Goal: Information Seeking & Learning: Learn about a topic

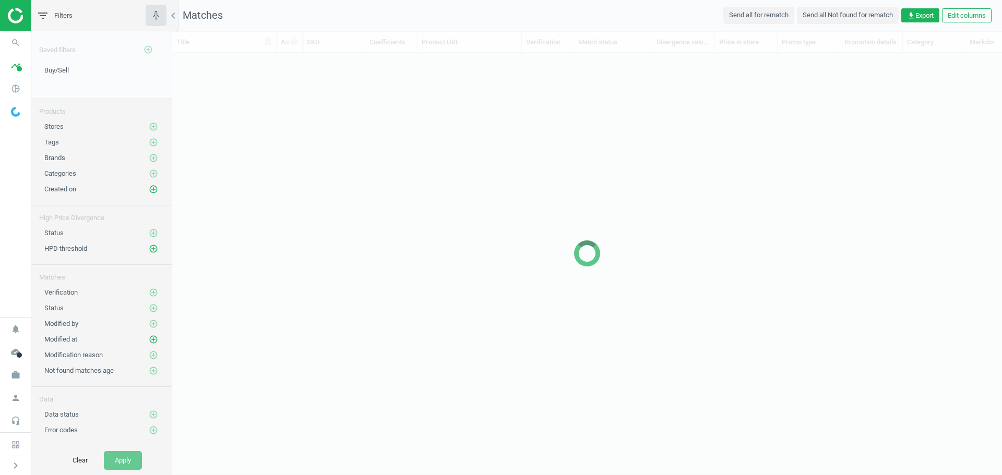
scroll to position [387, 822]
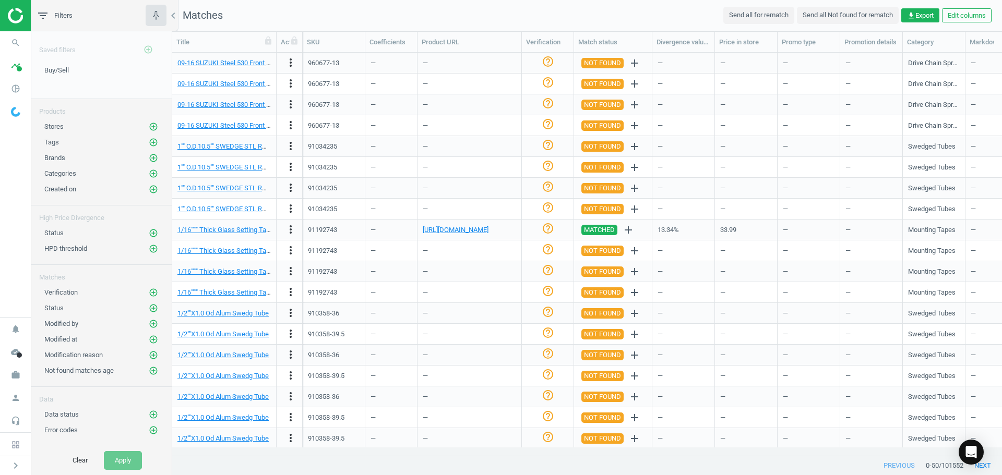
click at [22, 227] on nav "search Search timeline Data delivery Overview Matches dashboard Matches Rematch…" at bounding box center [15, 174] width 31 height 286
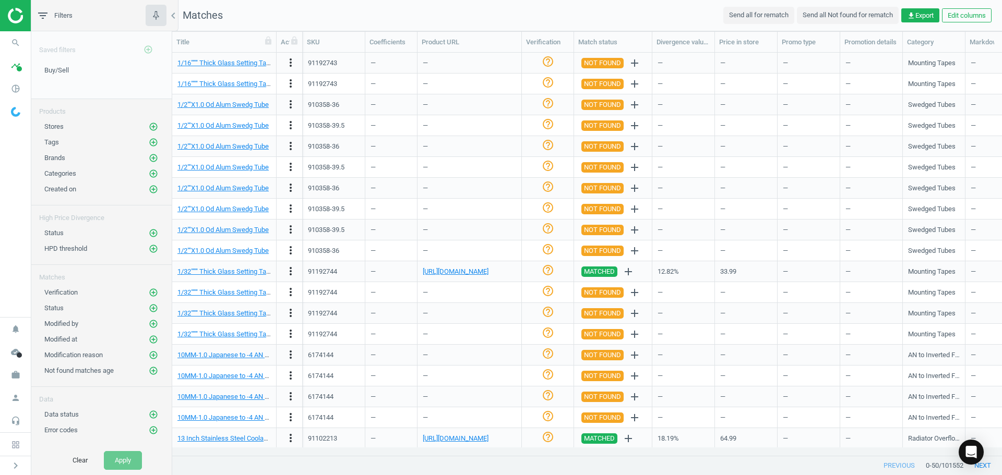
scroll to position [261, 0]
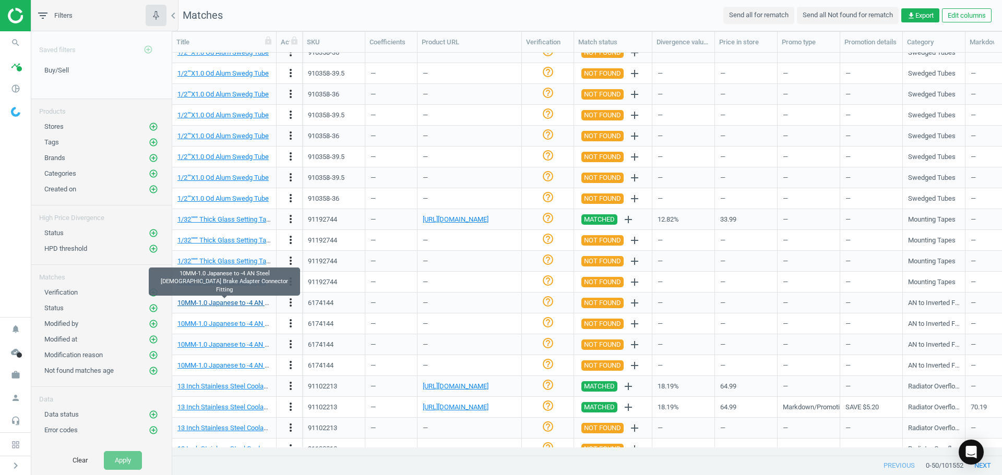
click at [236, 305] on link "10MM-1.0 Japanese to -4 AN Steel [DEMOGRAPHIC_DATA] Brake Adapter Connector Fit…" at bounding box center [311, 303] width 268 height 8
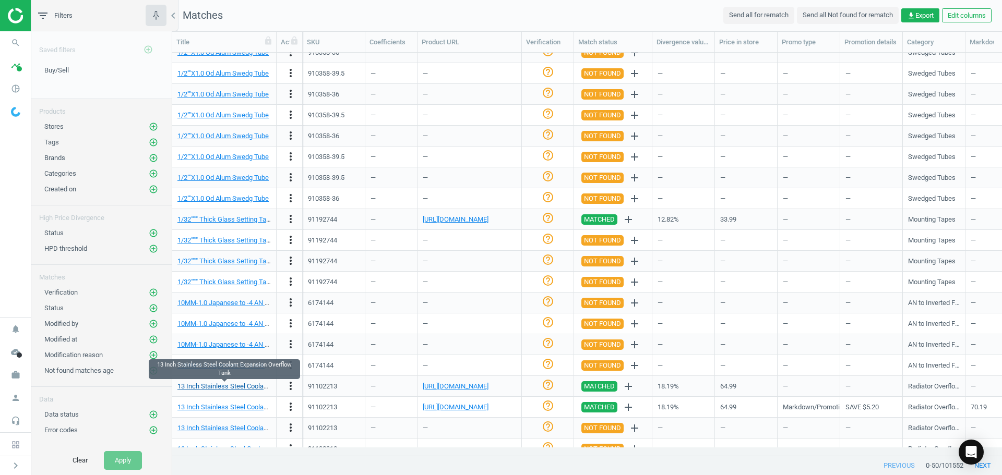
click at [242, 386] on link "13 Inch Stainless Steel Coolant Expansion Overflow Tank" at bounding box center [261, 387] width 168 height 8
click at [153, 156] on icon "add_circle_outline" at bounding box center [153, 157] width 9 height 9
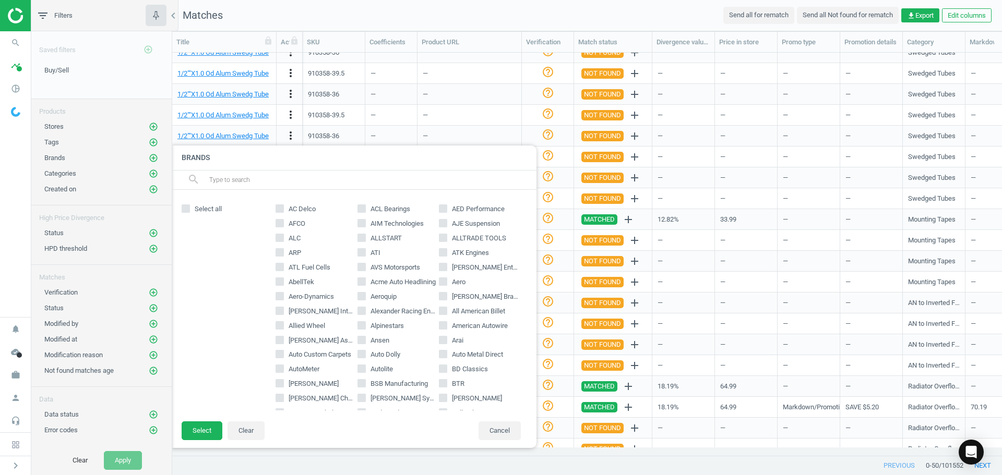
click at [281, 368] on input "AutoMeter" at bounding box center [280, 369] width 7 height 7
checkbox input "true"
click at [206, 424] on button "Select" at bounding box center [202, 431] width 41 height 19
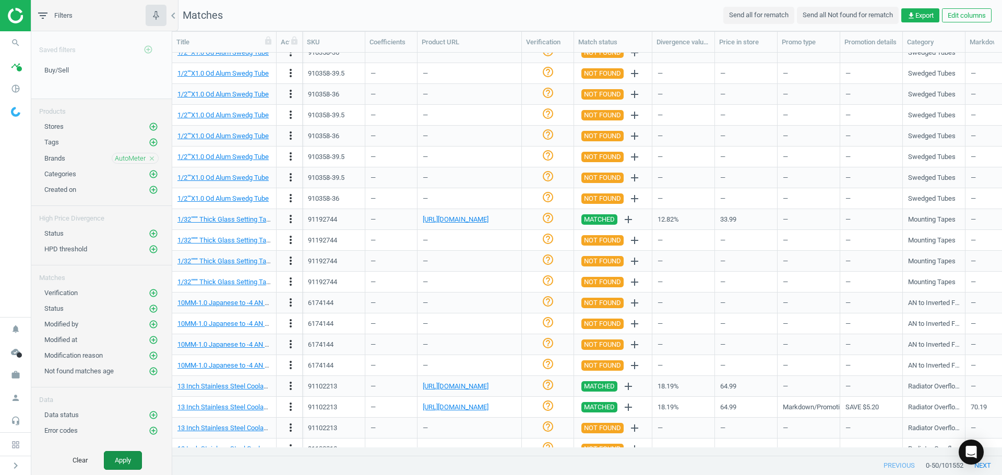
click at [132, 453] on button "Apply" at bounding box center [123, 460] width 38 height 19
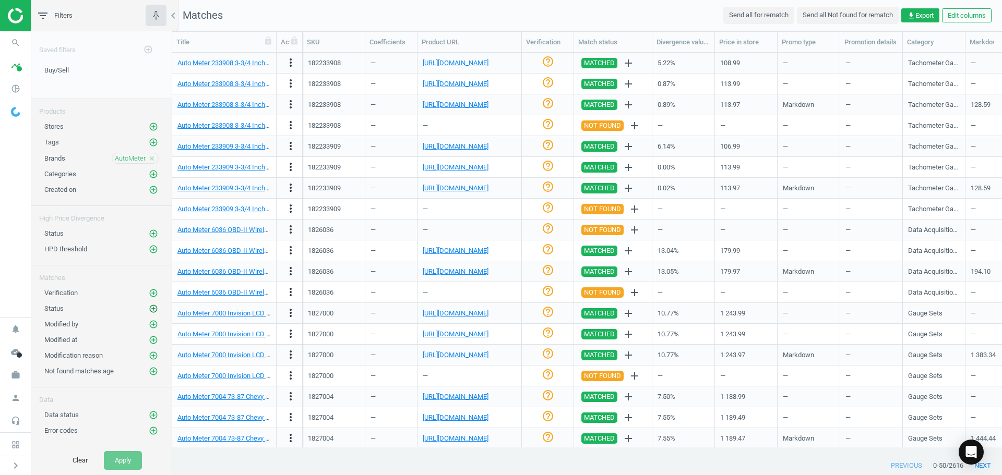
click at [157, 308] on icon "add_circle_outline" at bounding box center [153, 308] width 9 height 9
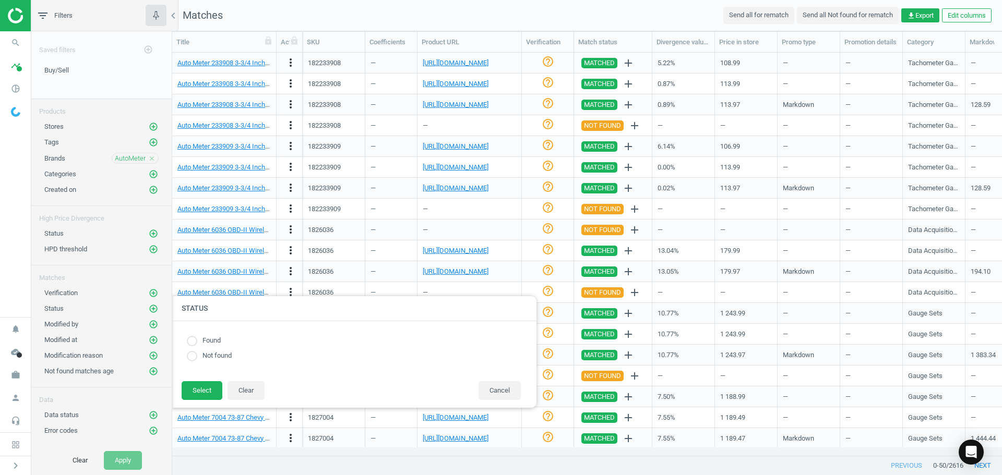
click at [201, 357] on label "Not found" at bounding box center [214, 356] width 34 height 10
click at [195, 359] on input "radio" at bounding box center [192, 356] width 10 height 10
radio input "true"
click at [205, 389] on button "Select" at bounding box center [202, 391] width 41 height 19
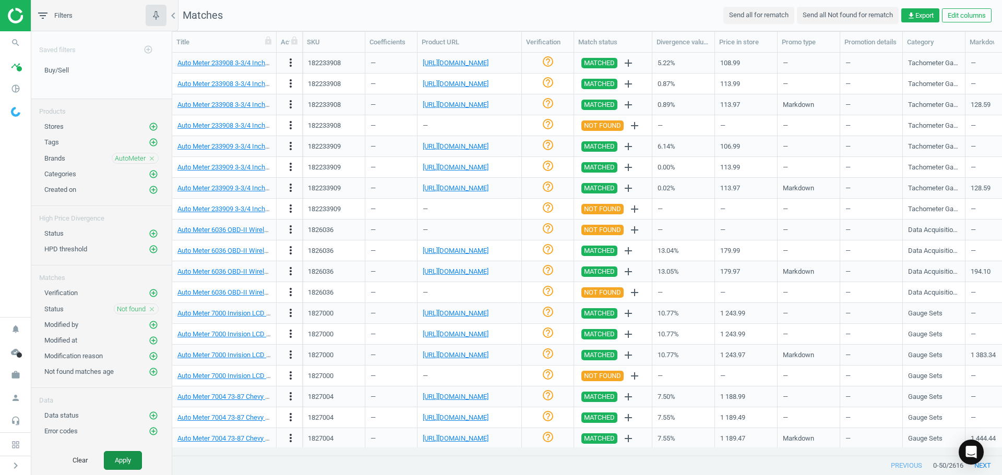
click at [131, 455] on button "Apply" at bounding box center [123, 460] width 38 height 19
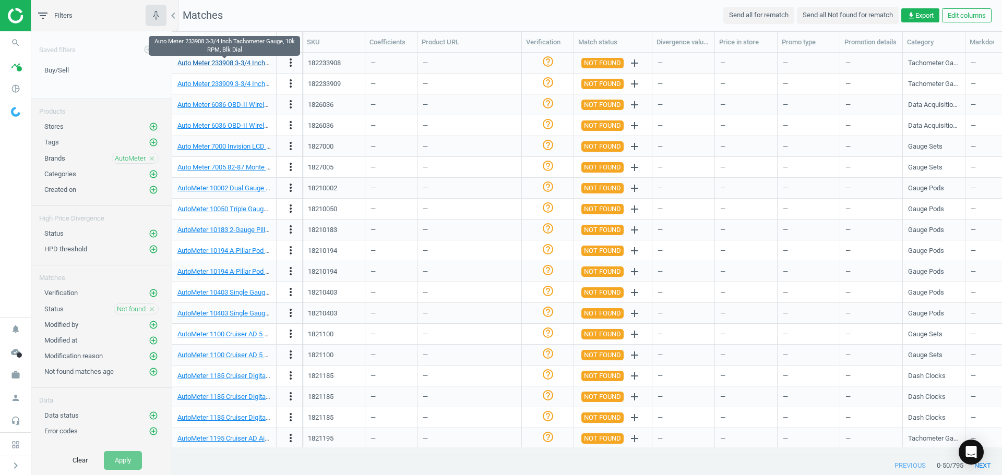
click at [242, 63] on link "Auto Meter 233908 3-3/4 Inch Tachometer Gauge, 10k RPM, Blk Dial" at bounding box center [277, 63] width 201 height 8
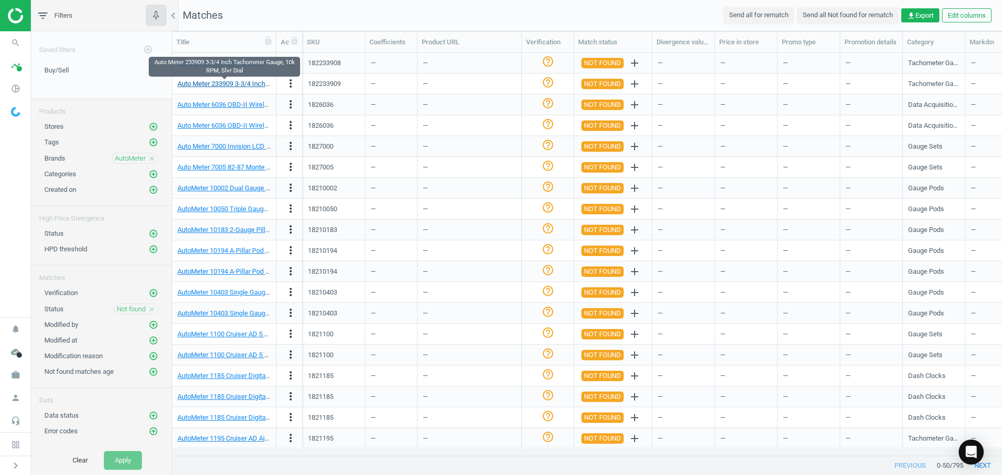
click at [241, 85] on link "Auto Meter 233909 3-3/4 Inch Tachometer Gauge, 10k RPM, Slvr Dial" at bounding box center [278, 84] width 203 height 8
click at [262, 18] on nav "Matches Send all for rematch Send all Not found for rematch get_app Export Edit…" at bounding box center [587, 15] width 830 height 31
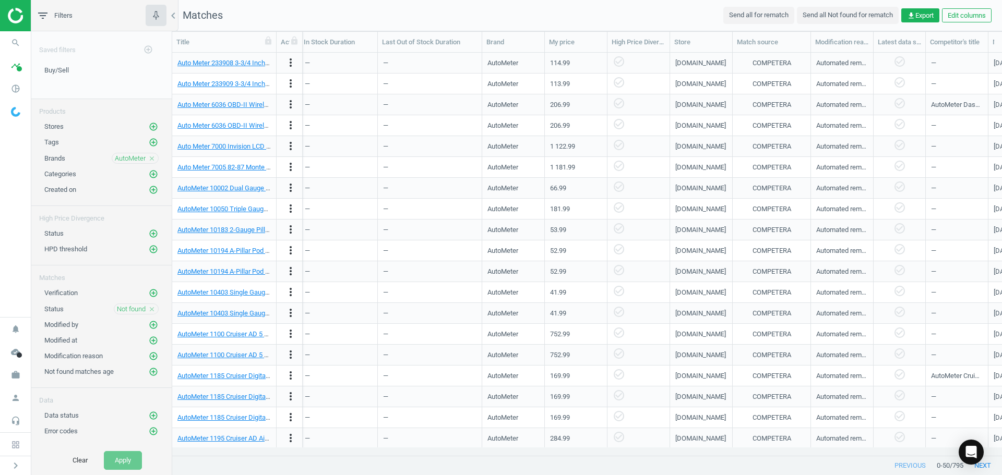
scroll to position [0, 823]
click at [149, 126] on icon "add_circle_outline" at bounding box center [153, 126] width 9 height 9
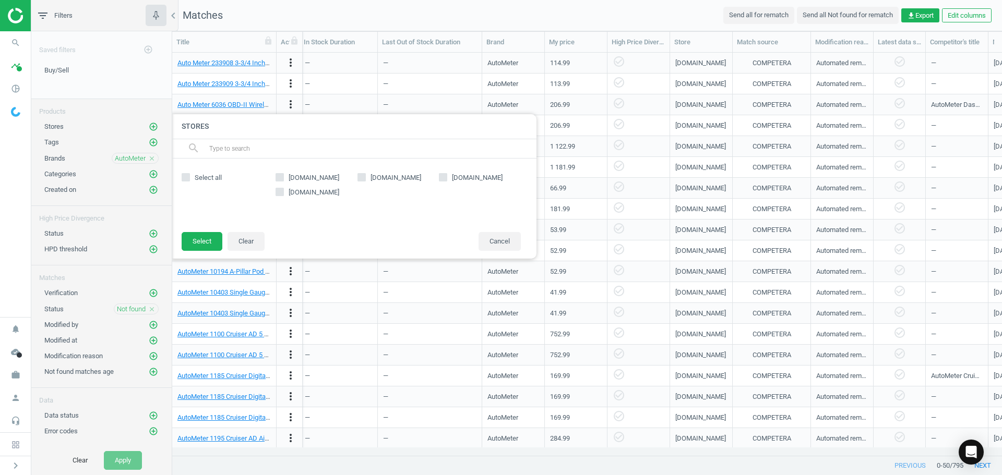
click at [281, 175] on input "[DOMAIN_NAME]" at bounding box center [280, 177] width 7 height 7
checkbox input "true"
click at [197, 241] on button "Select" at bounding box center [202, 241] width 41 height 19
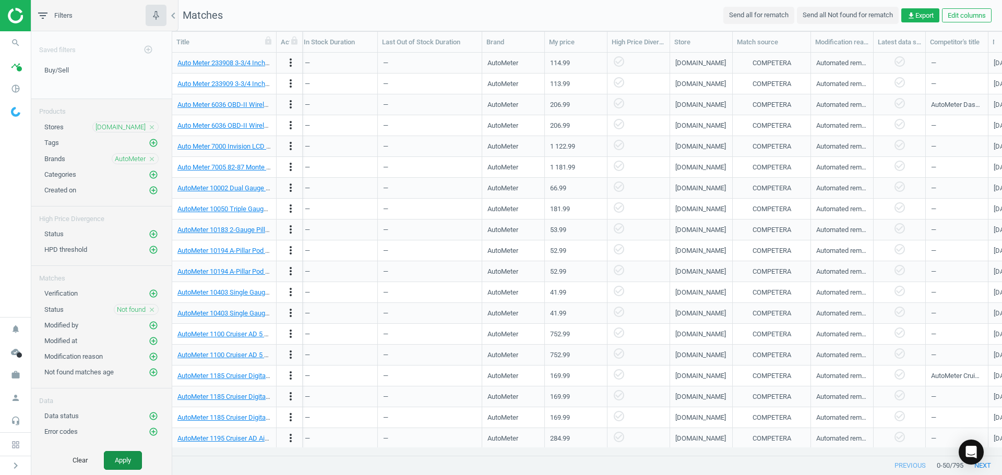
click at [128, 461] on button "Apply" at bounding box center [123, 460] width 38 height 19
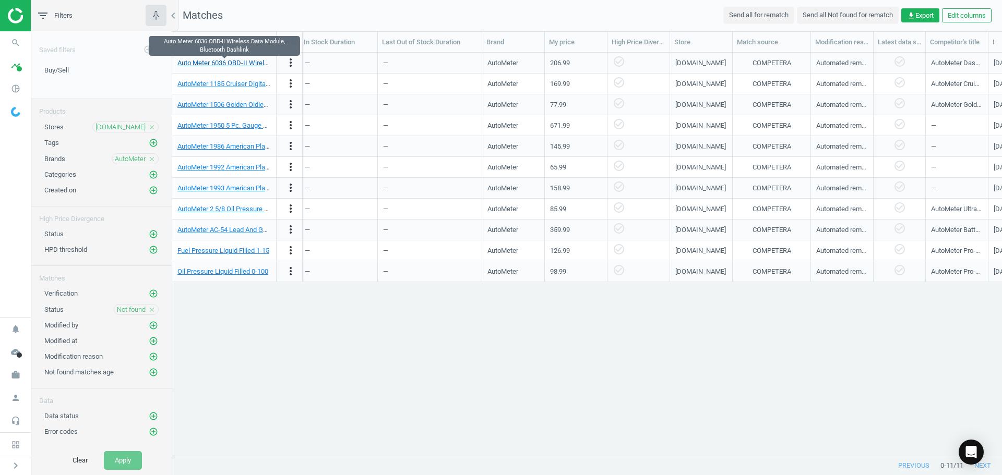
click at [228, 63] on link "Auto Meter 6036 OBD-II Wireless Data Module, Bluetooth Dashlink" at bounding box center [275, 63] width 196 height 8
click at [234, 64] on link "Auto Meter 6036 OBD-II Wireless Data Module, Bluetooth Dashlink" at bounding box center [275, 63] width 196 height 8
click at [226, 63] on link "Auto Meter 6036 OBD-II Wireless Data Module, Bluetooth Dashlink" at bounding box center [275, 63] width 196 height 8
click at [432, 319] on div "Auto Meter 6036 OBD-II Wireless Data Module, Bluetooth Dashlink more_vert 18260…" at bounding box center [587, 250] width 830 height 395
click at [366, 339] on div "Auto Meter 6036 OBD-II Wireless Data Module, Bluetooth Dashlink more_vert 18260…" at bounding box center [587, 250] width 830 height 395
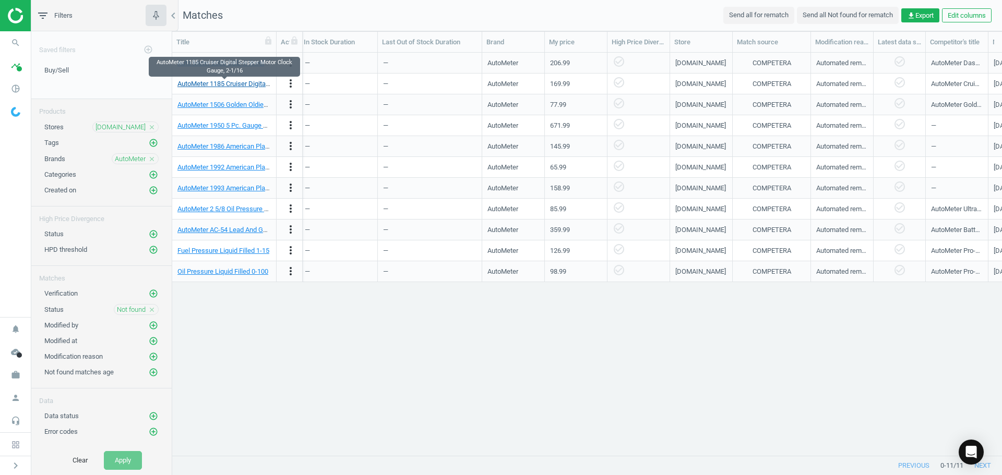
click at [243, 83] on link "AutoMeter 1185 Cruiser Digital Stepper Motor Clock Gauge, 2-1/16" at bounding box center [274, 84] width 195 height 8
click at [222, 106] on link "AutoMeter 1506 Golden Oldies Air-Core Fuel Level Gauge, 2-1/16" at bounding box center [271, 105] width 189 height 8
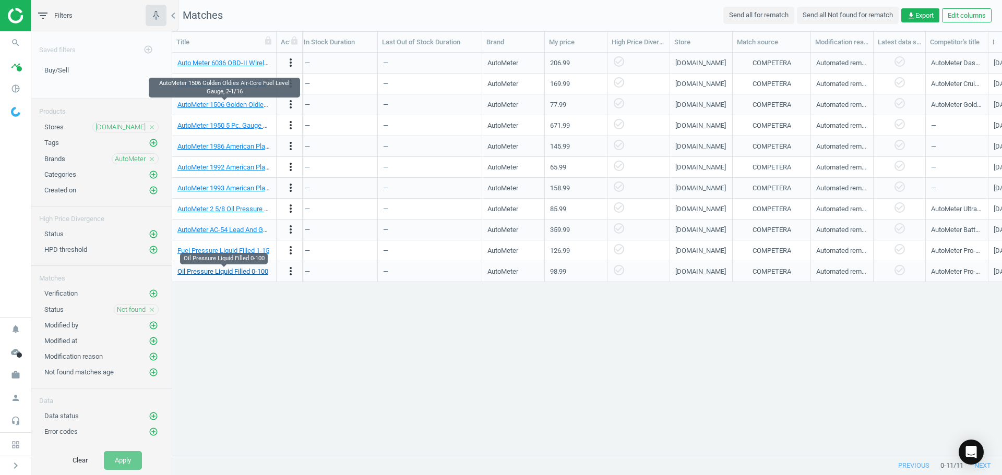
click at [234, 273] on link "Oil Pressure Liquid Filled 0-100" at bounding box center [222, 272] width 91 height 8
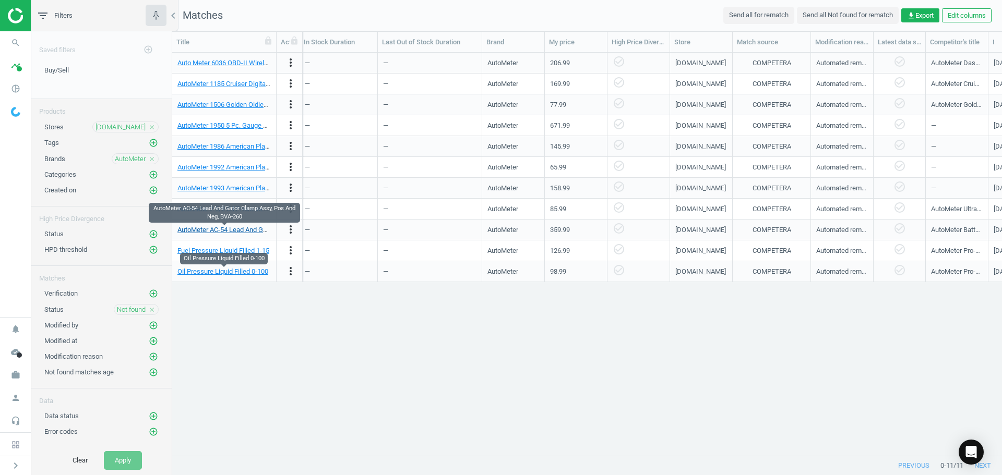
click at [246, 232] on link "AutoMeter AC-54 Lead And Gator Clamp Assy, Pos And Neg, BVA-260" at bounding box center [278, 230] width 203 height 8
click at [152, 158] on icon "close" at bounding box center [151, 159] width 7 height 7
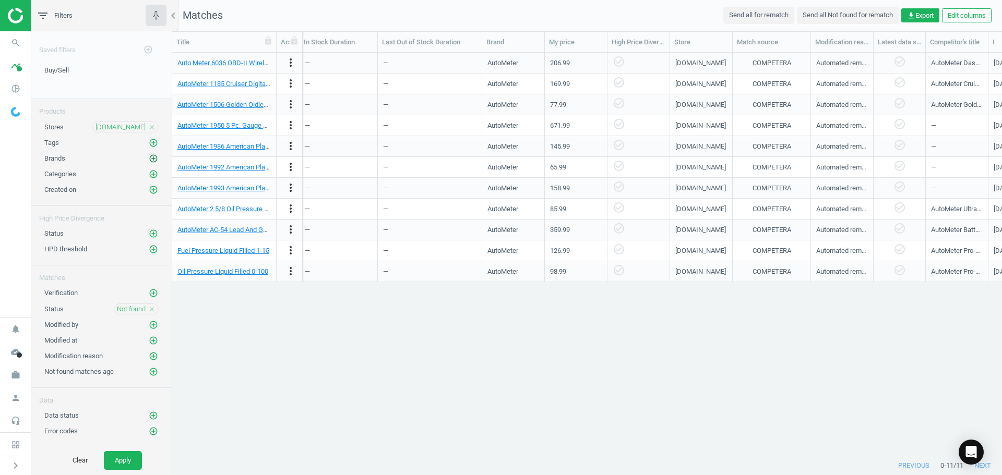
click at [150, 158] on icon "add_circle_outline" at bounding box center [153, 158] width 9 height 9
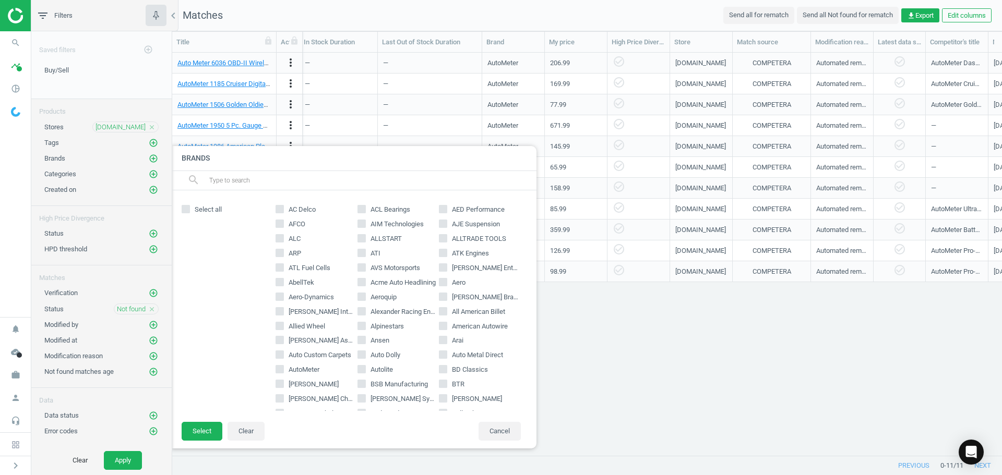
click at [225, 180] on input "text" at bounding box center [368, 180] width 320 height 17
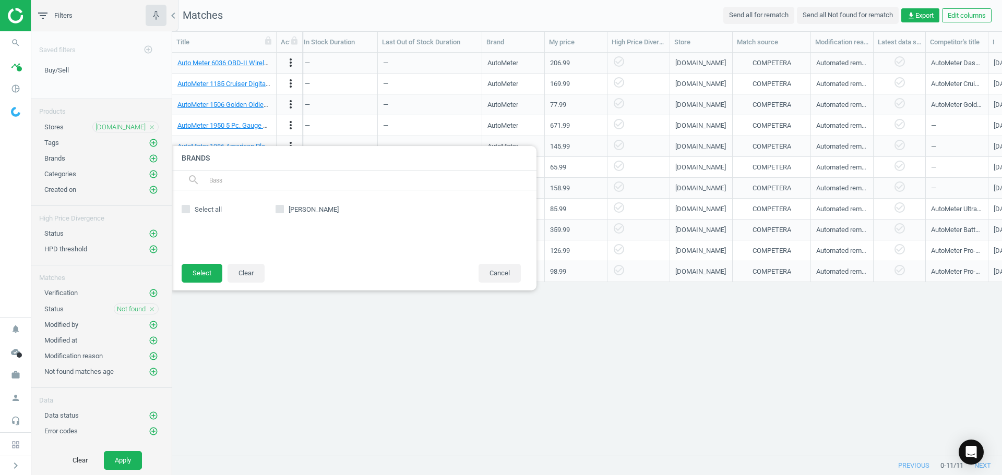
type input "Bass"
click at [283, 210] on input "Bassett" at bounding box center [280, 209] width 7 height 7
checkbox input "true"
click at [213, 269] on button "Select" at bounding box center [202, 273] width 41 height 19
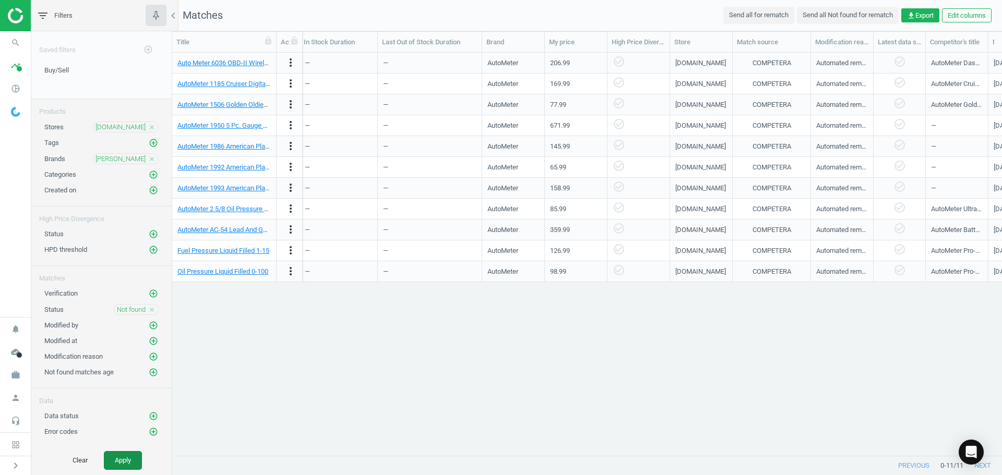
click at [137, 467] on button "Apply" at bounding box center [123, 460] width 38 height 19
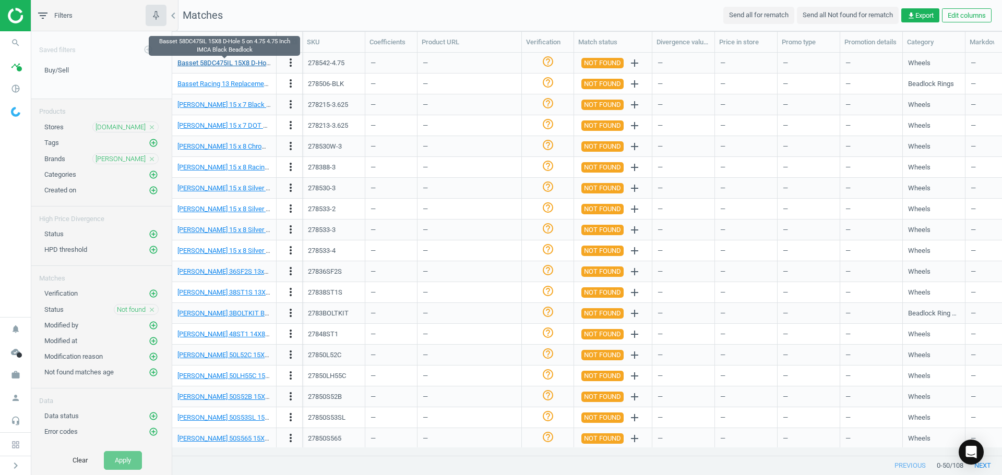
click at [230, 61] on link "Basset 58DC475IL 15X8 D-Hole 5 on 4.75 4.75 Inch IMCA Black Beadlock" at bounding box center [285, 63] width 216 height 8
click at [237, 85] on link "Basset Racing 13 Replacement Beadlock Ring, Black" at bounding box center [255, 84] width 156 height 8
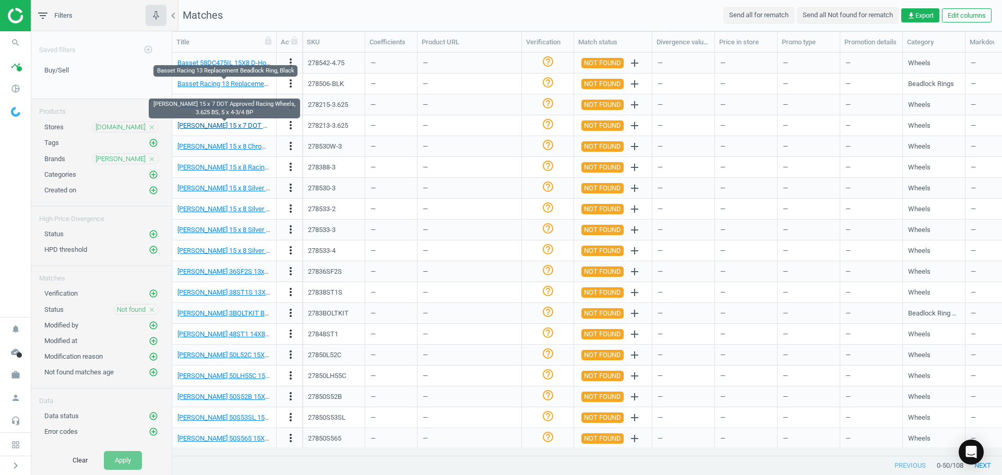
click at [243, 127] on link "Bassett 15 x 7 DOT Approved Racing Wheels, 3.625 BS, 5 x 4-3/4 BP" at bounding box center [290, 126] width 227 height 8
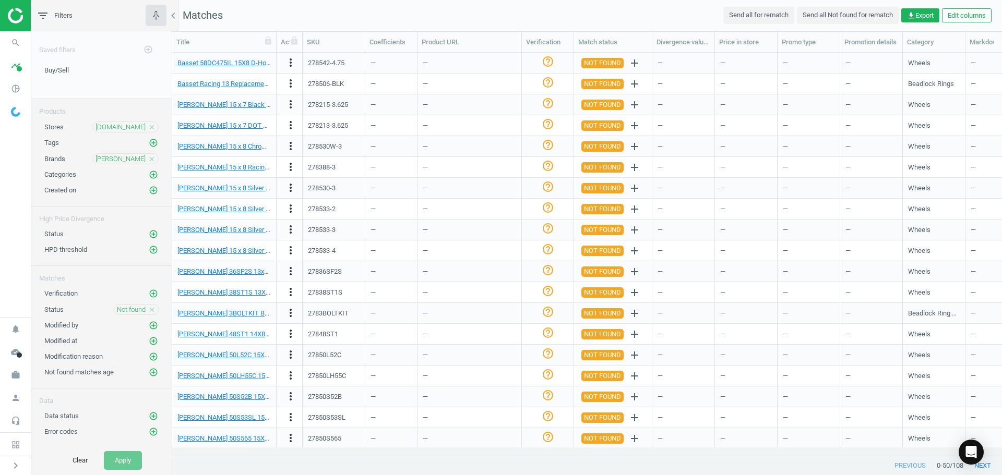
click at [150, 158] on icon "close" at bounding box center [151, 159] width 7 height 7
click at [154, 159] on icon "add_circle_outline" at bounding box center [153, 158] width 9 height 9
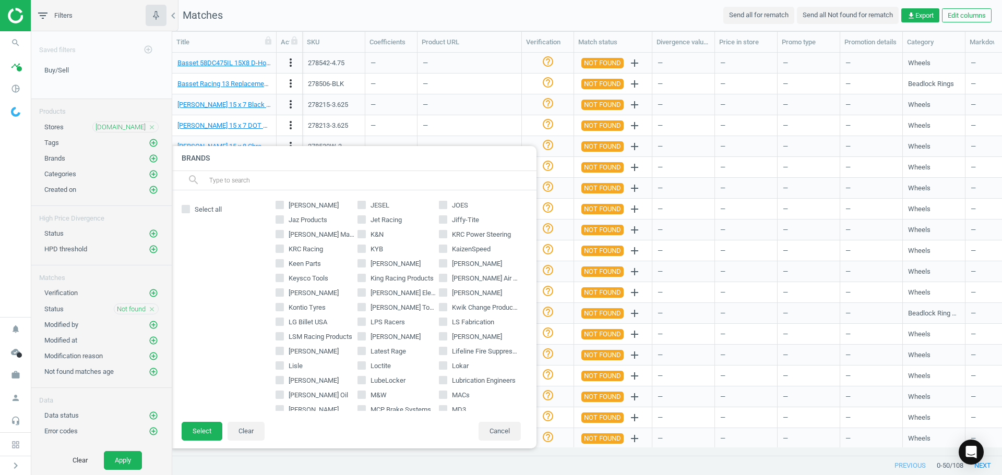
scroll to position [1148, 0]
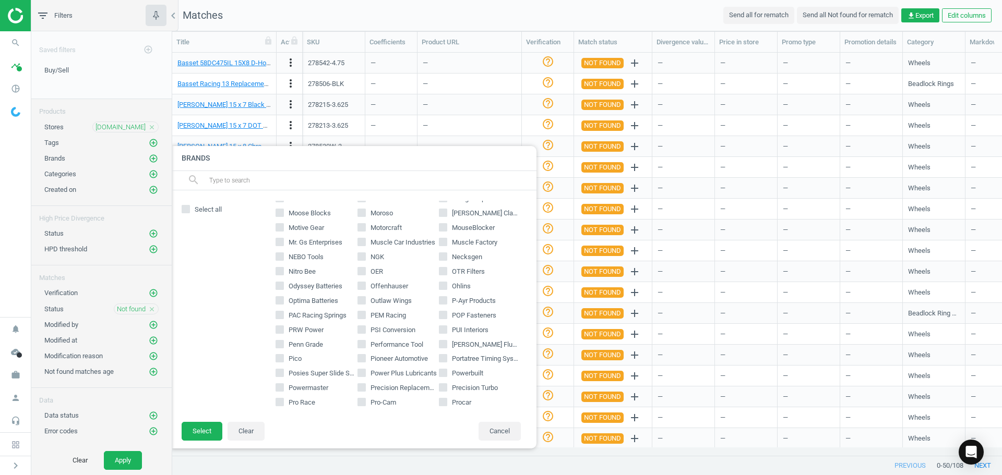
click at [369, 271] on span "OER" at bounding box center [376, 271] width 17 height 9
click at [365, 271] on input "OER" at bounding box center [361, 271] width 7 height 7
checkbox input "true"
click at [201, 425] on button "Select" at bounding box center [202, 431] width 41 height 19
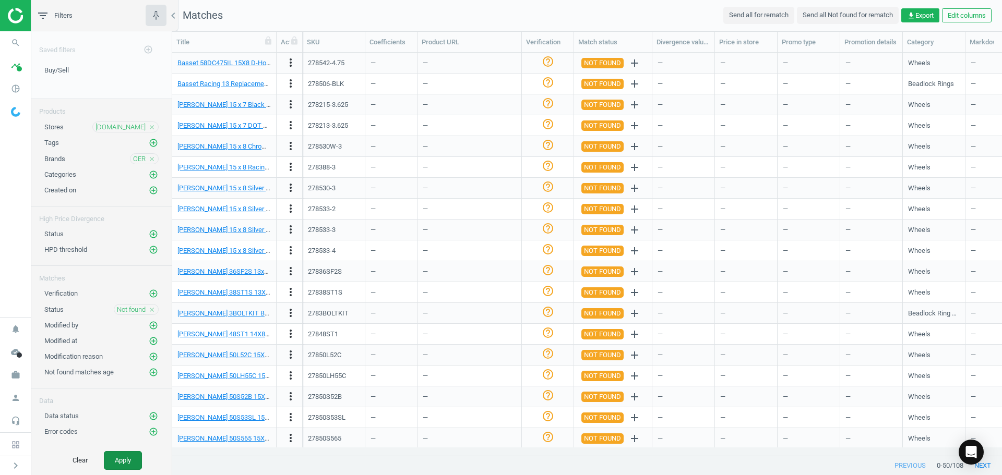
click at [121, 463] on button "Apply" at bounding box center [123, 460] width 38 height 19
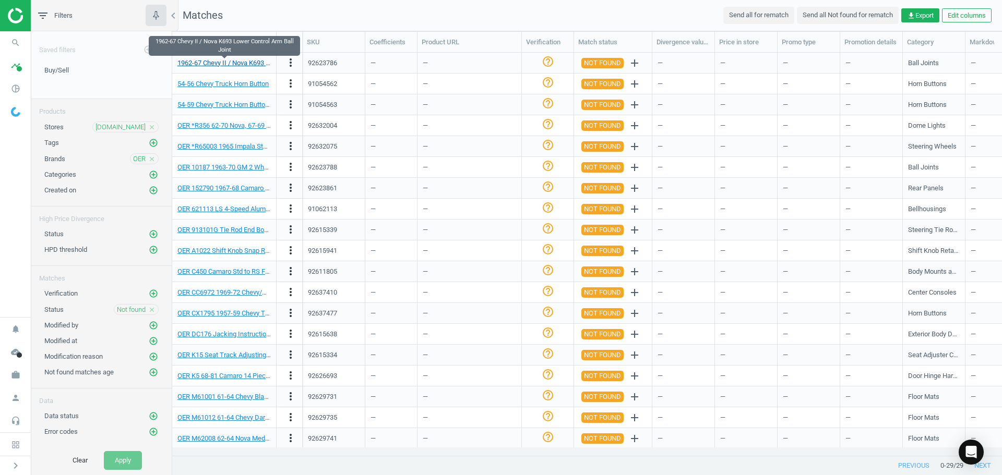
click at [222, 65] on link "1962-67 Chevy II / Nova K693 Lower Control Arm Ball Joint" at bounding box center [262, 63] width 171 height 8
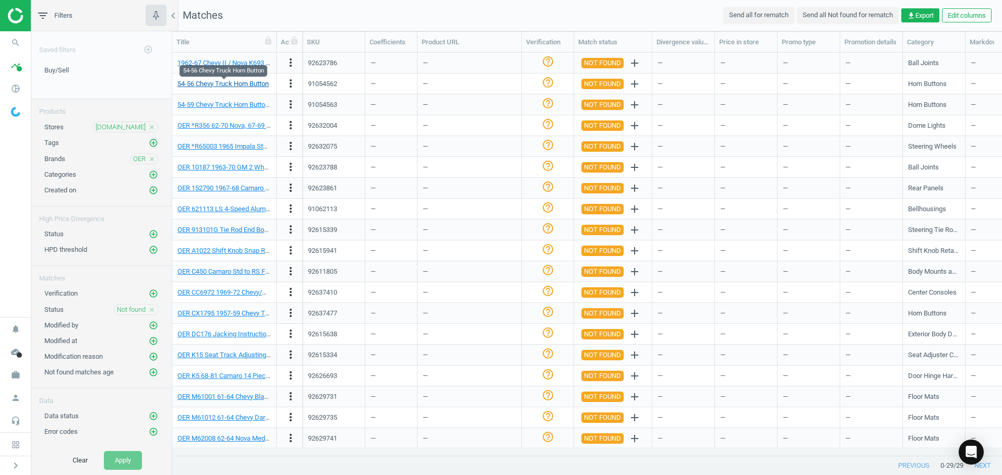
click at [227, 82] on link "54-56 Chevy Truck Horn Button" at bounding box center [222, 84] width 91 height 8
click at [237, 109] on link "54-59 Chevy Truck Horn Button Contact" at bounding box center [235, 105] width 116 height 8
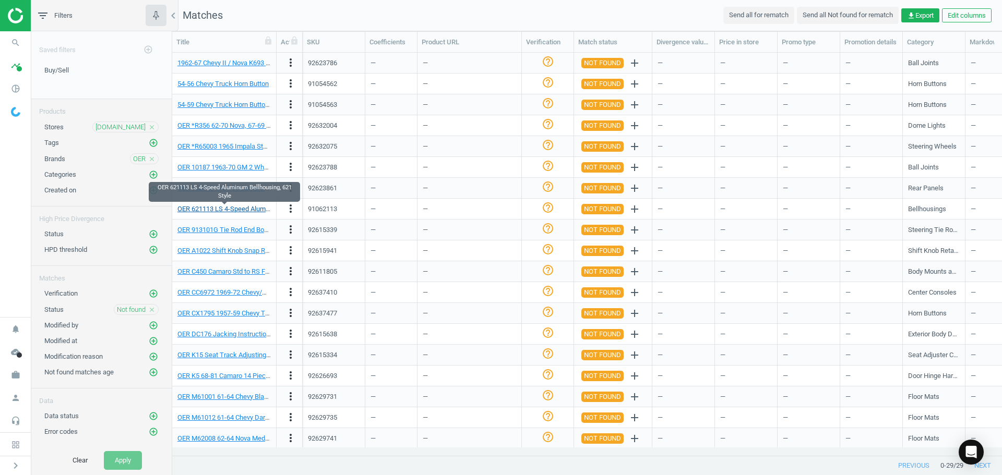
click at [227, 207] on link "OER 621113 LS 4-Speed Aluminum Bellhousing, 621 Style" at bounding box center [261, 209] width 169 height 8
click at [152, 160] on icon "close" at bounding box center [151, 159] width 7 height 7
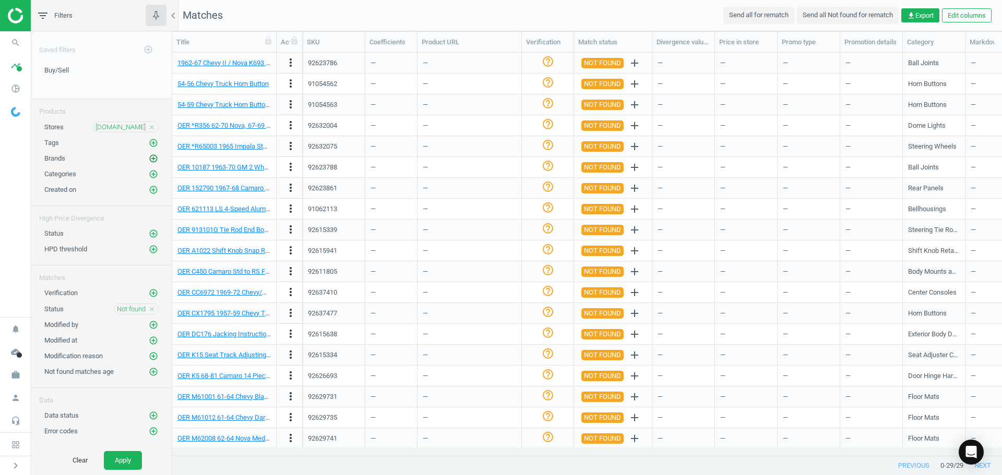
click at [150, 158] on icon "add_circle_outline" at bounding box center [153, 158] width 9 height 9
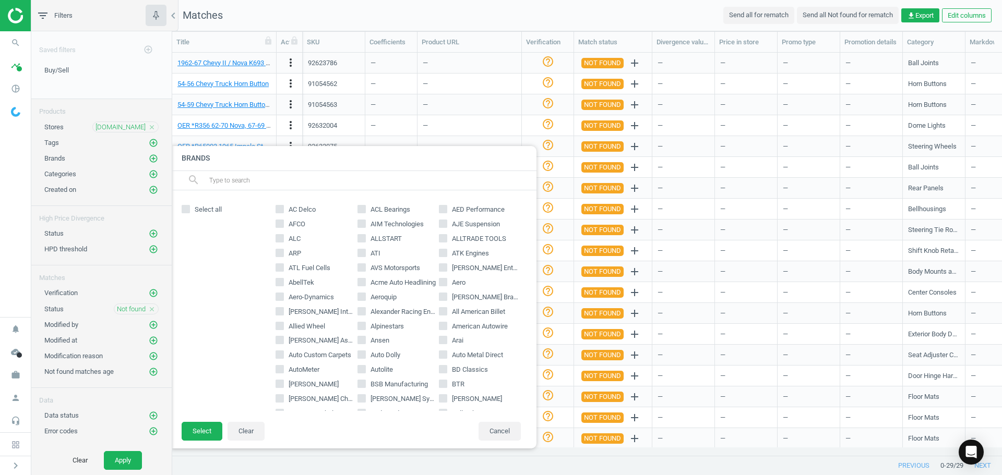
scroll to position [418, 0]
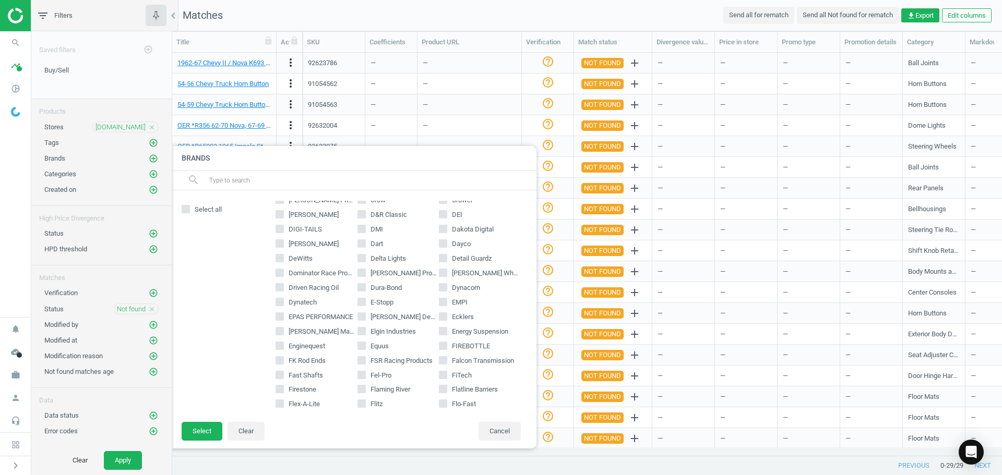
click at [440, 288] on input "Dynacorn" at bounding box center [443, 287] width 7 height 7
checkbox input "true"
click at [206, 429] on button "Select" at bounding box center [202, 431] width 41 height 19
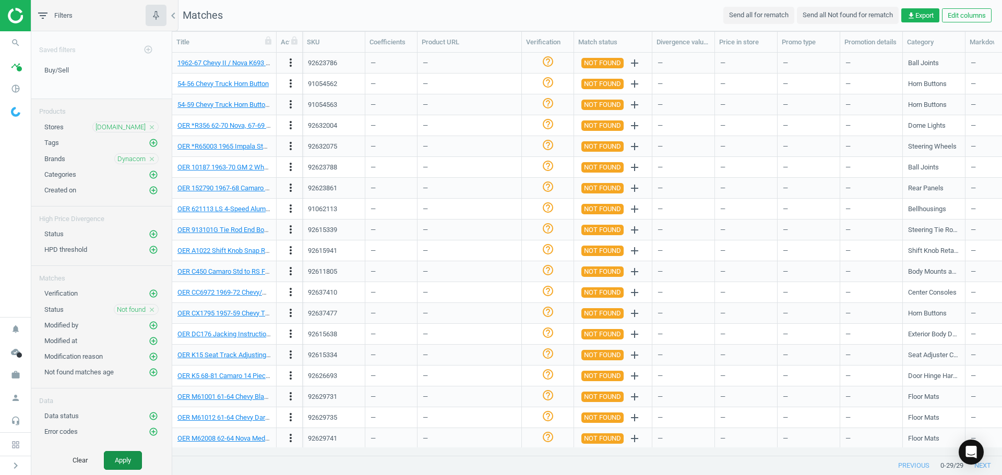
click at [123, 464] on button "Apply" at bounding box center [123, 460] width 38 height 19
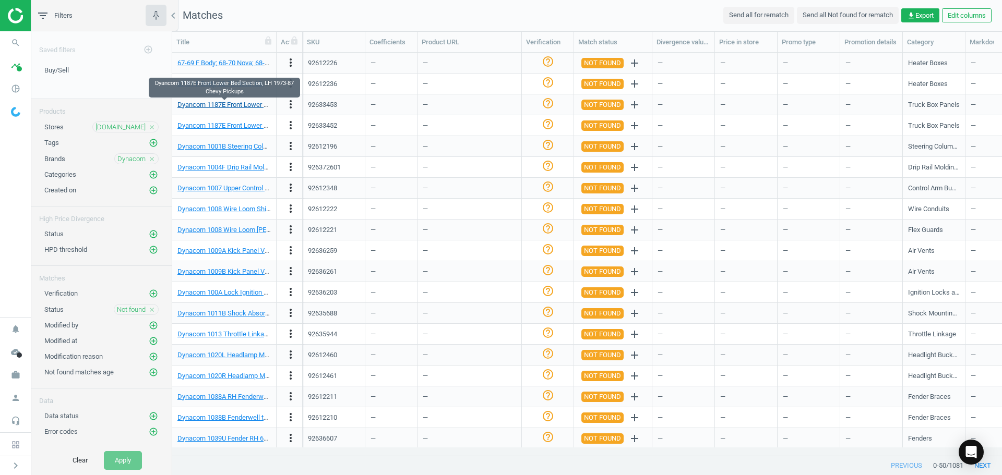
click at [237, 105] on link "Dyancorn 1187E Front Lower Bed Section, LH 1973-87 Chevy Pickups" at bounding box center [279, 105] width 204 height 8
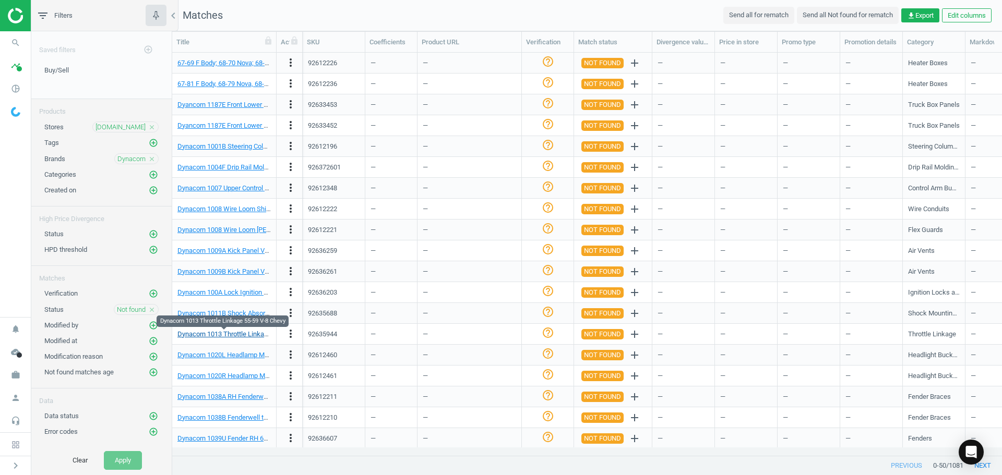
click at [251, 332] on link "Dynacorn 1013 Throttle Linkage 55-59 V-8 Chevy" at bounding box center [248, 334] width 143 height 8
click at [235, 293] on link "Dynacorn 100A Lock Ignition Orginal Chevy/Pontiac" at bounding box center [252, 293] width 151 height 8
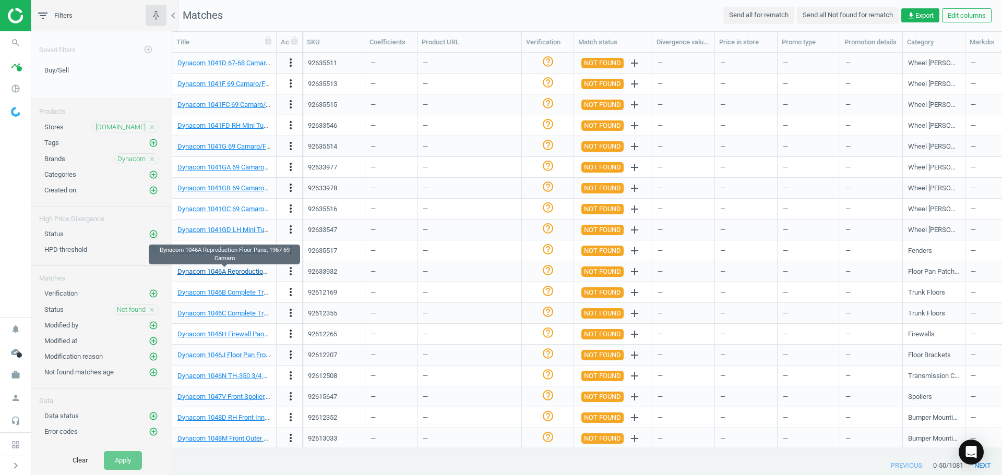
click at [245, 270] on link "Dynacorn 1046A Reproduction Floor Pans, 1967-69 Camaro" at bounding box center [264, 272] width 174 height 8
click at [152, 158] on icon "close" at bounding box center [151, 159] width 7 height 7
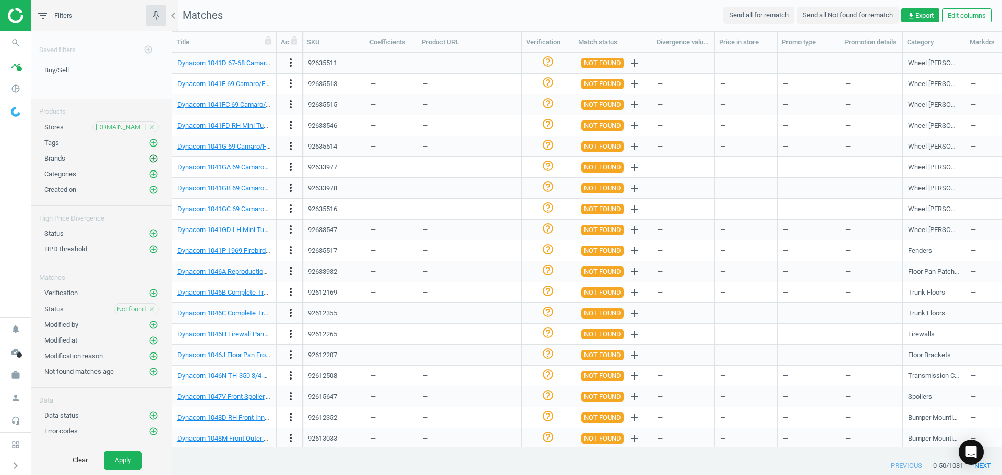
click at [153, 158] on icon "add_circle_outline" at bounding box center [153, 158] width 9 height 9
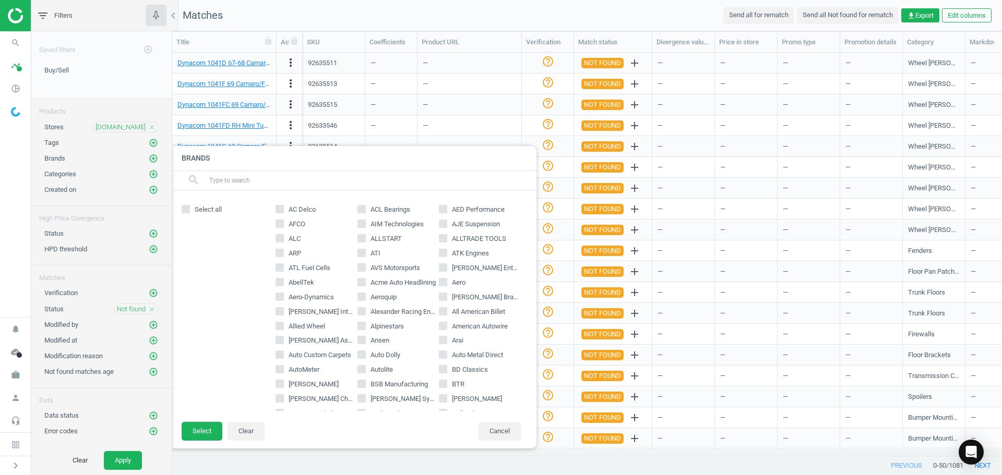
click at [288, 224] on span "AFCO" at bounding box center [297, 224] width 21 height 9
click at [283, 224] on input "AFCO" at bounding box center [280, 223] width 7 height 7
checkbox input "true"
click at [200, 439] on button "Select" at bounding box center [202, 431] width 41 height 19
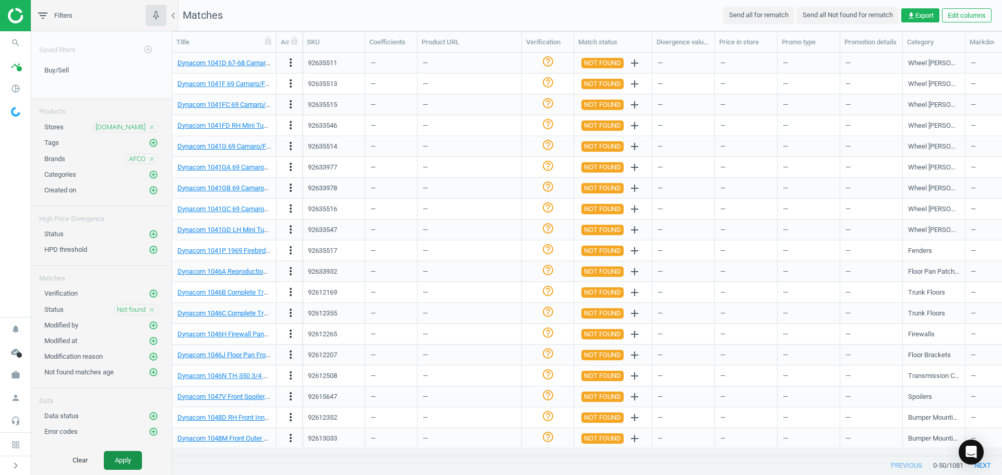
click at [131, 466] on button "Apply" at bounding box center [123, 460] width 38 height 19
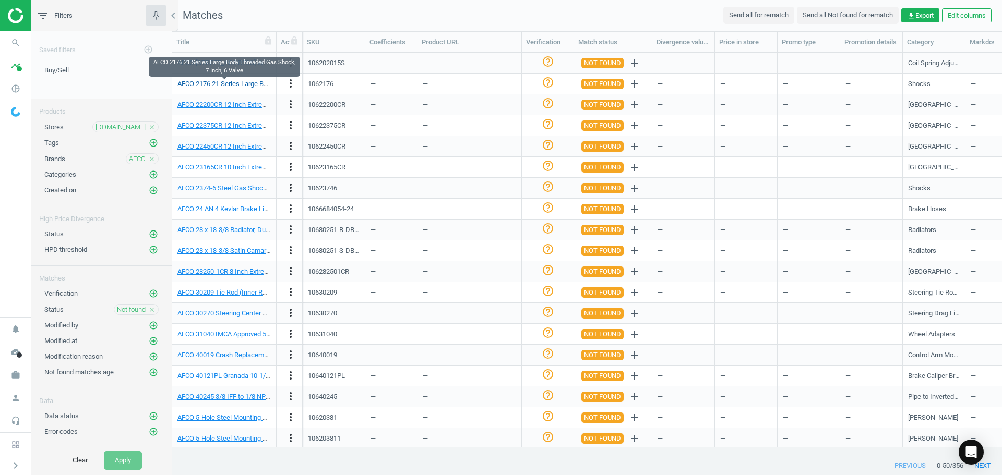
click at [240, 85] on link "AFCO 2176 21 Series Large Body Threaded Gas Shock, 7 Inch, 6 Valve" at bounding box center [280, 84] width 206 height 8
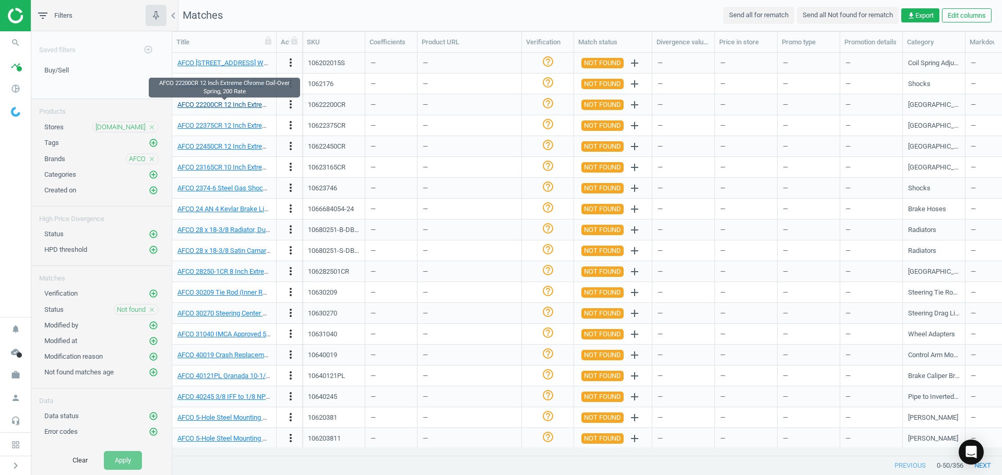
click at [236, 105] on link "AFCO 22200CR 12 Inch Extreme Chrome Coil-Over Spring, 200 Rate" at bounding box center [275, 105] width 196 height 8
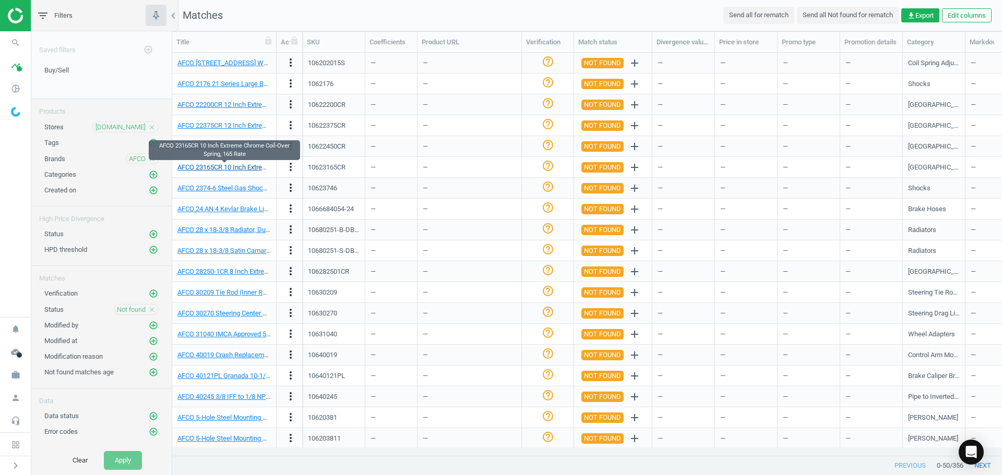
click at [237, 171] on link "AFCO 23165CR 10 Inch Extreme Chrome Coil-Over Spring, 165 Rate" at bounding box center [275, 167] width 196 height 8
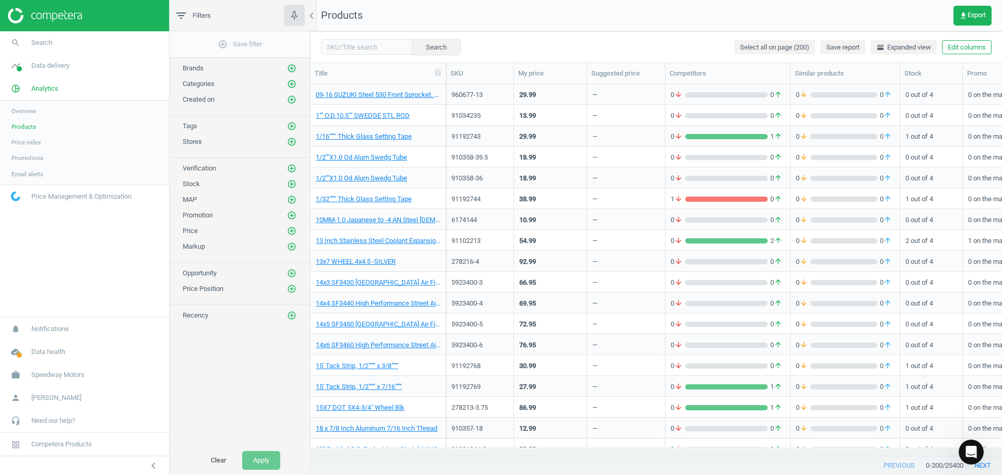
scroll to position [356, 684]
